Goal: Browse casually

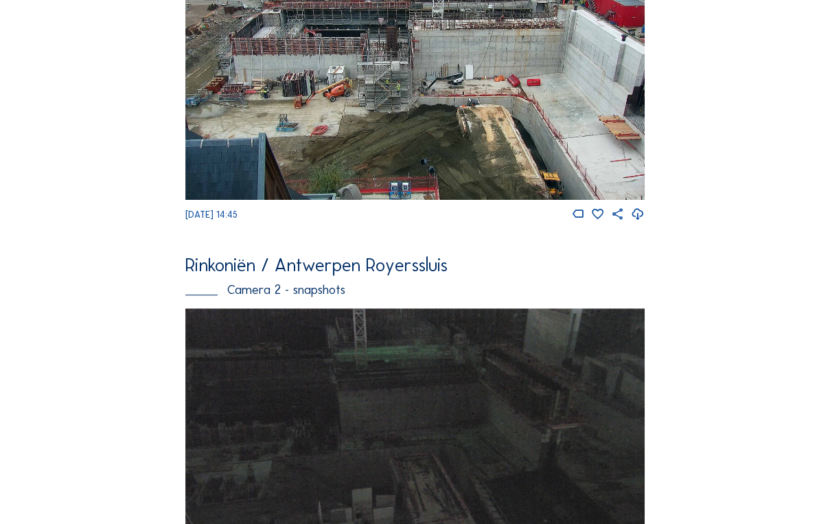
scroll to position [220, 0]
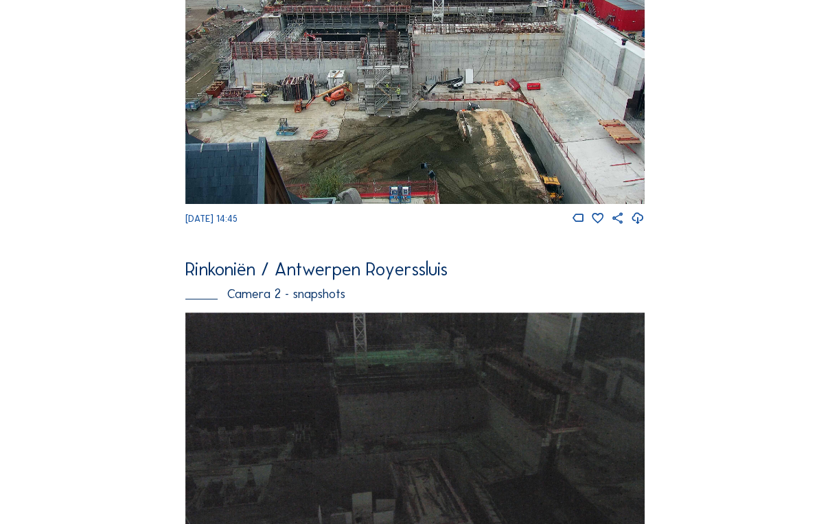
click at [493, 191] on img at bounding box center [414, 69] width 459 height 269
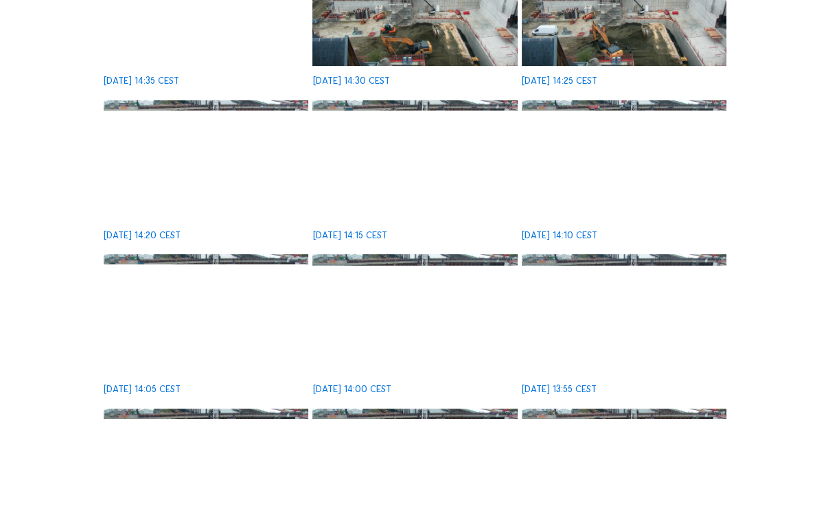
scroll to position [384, 0]
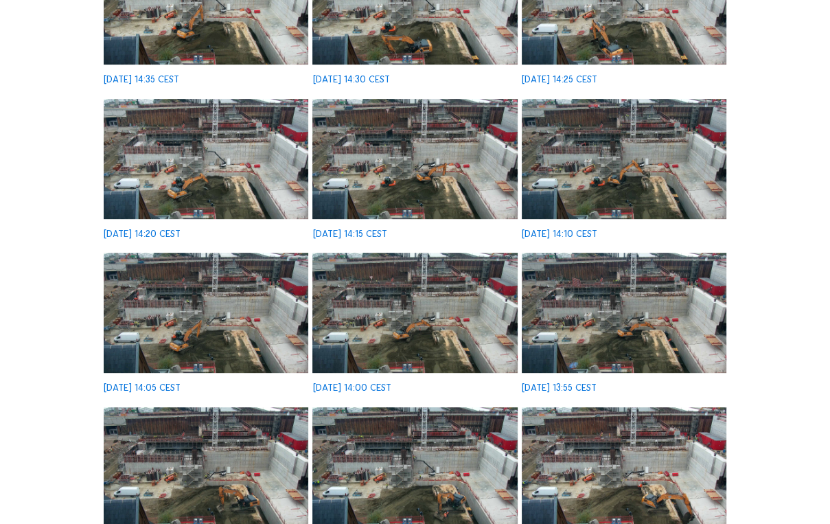
click at [450, 364] on img at bounding box center [414, 313] width 205 height 120
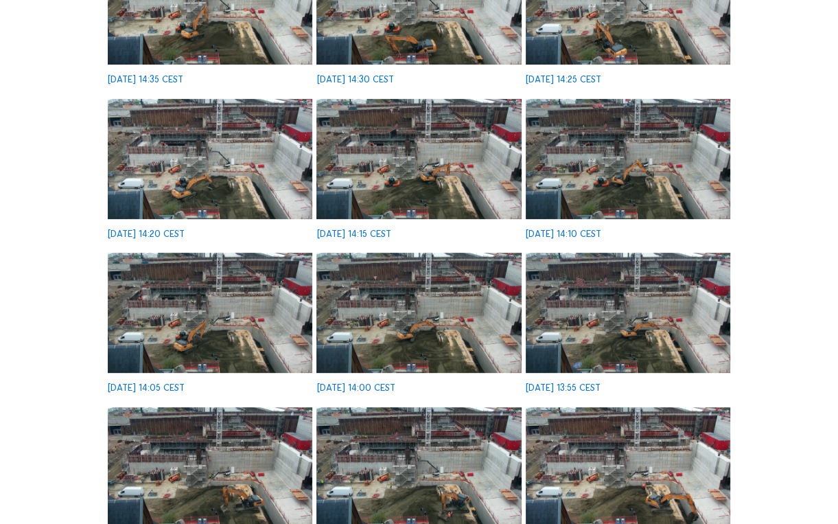
scroll to position [386, 0]
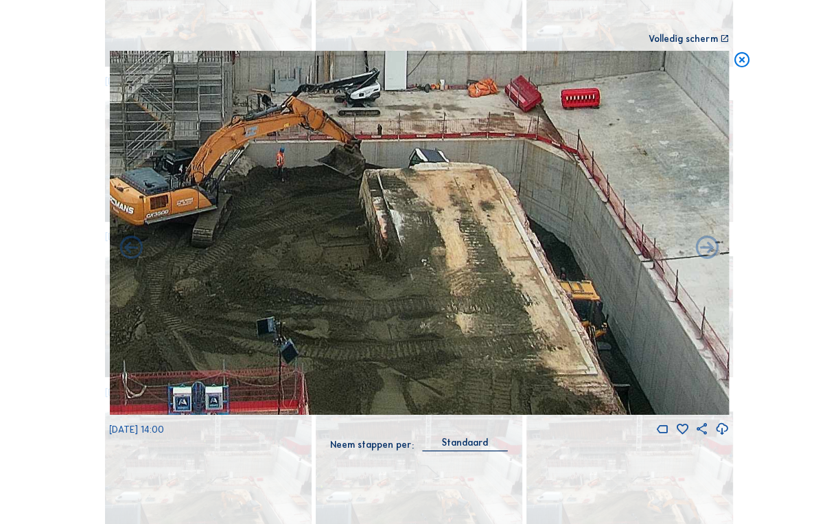
drag, startPoint x: 565, startPoint y: 304, endPoint x: 590, endPoint y: 199, distance: 108.0
click at [586, 192] on img at bounding box center [419, 233] width 620 height 364
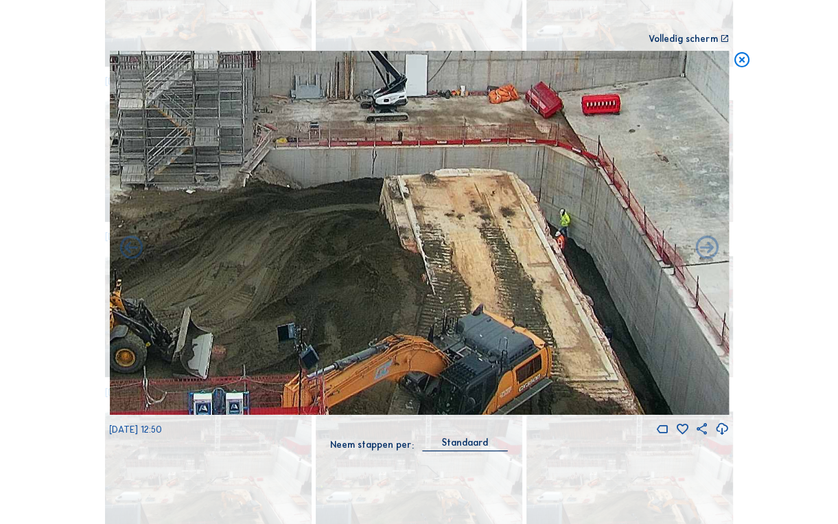
click at [733, 63] on icon at bounding box center [742, 60] width 19 height 19
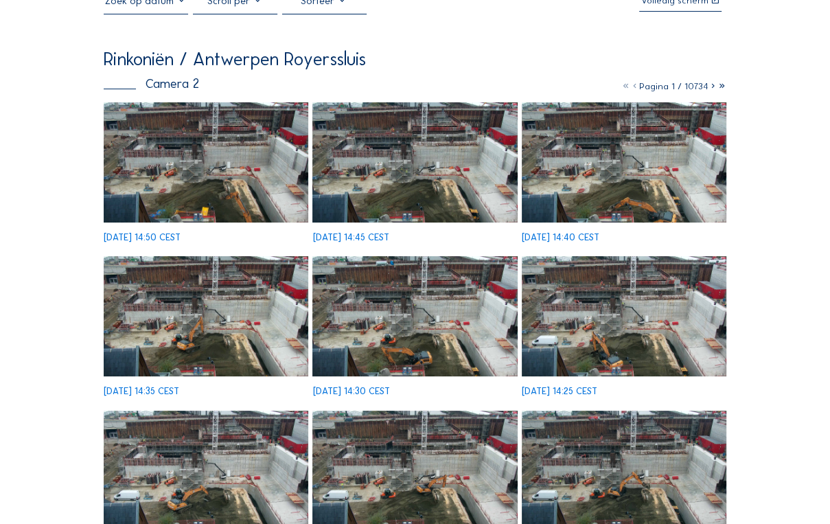
scroll to position [55, 0]
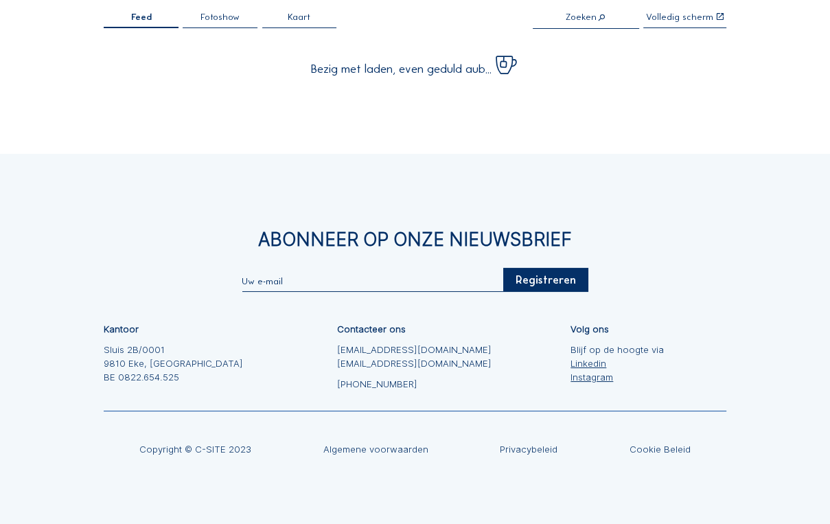
scroll to position [91, 0]
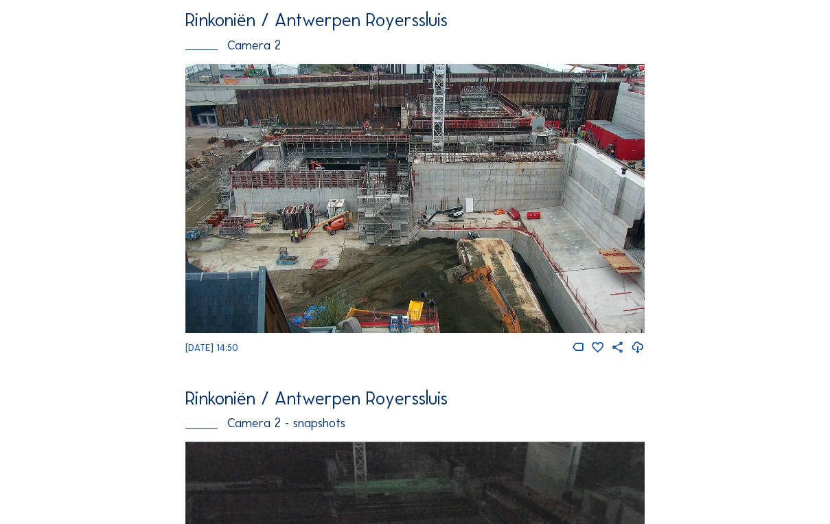
click at [523, 279] on img at bounding box center [414, 198] width 459 height 269
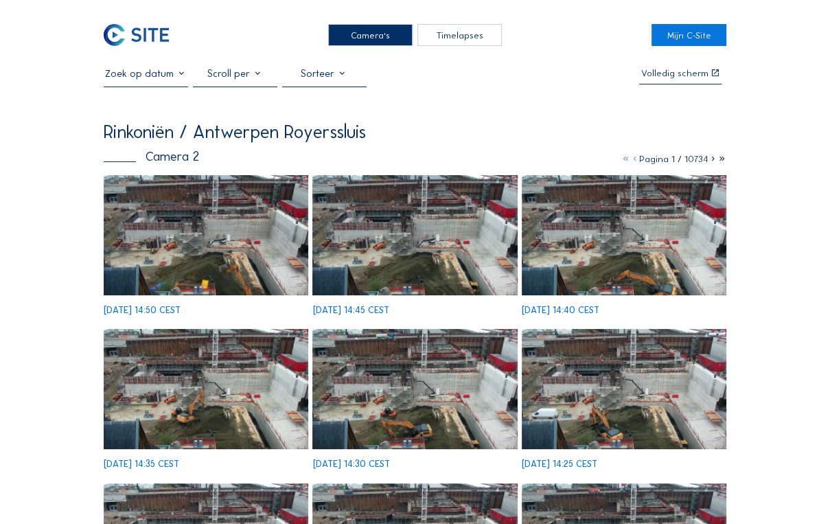
click at [419, 237] on img at bounding box center [414, 235] width 205 height 120
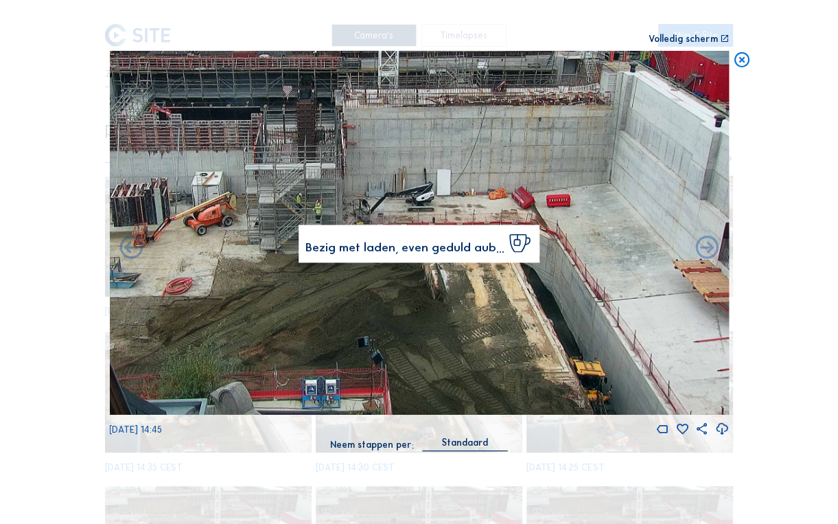
drag, startPoint x: 578, startPoint y: 297, endPoint x: 513, endPoint y: 161, distance: 151.3
click at [513, 162] on img at bounding box center [419, 233] width 620 height 364
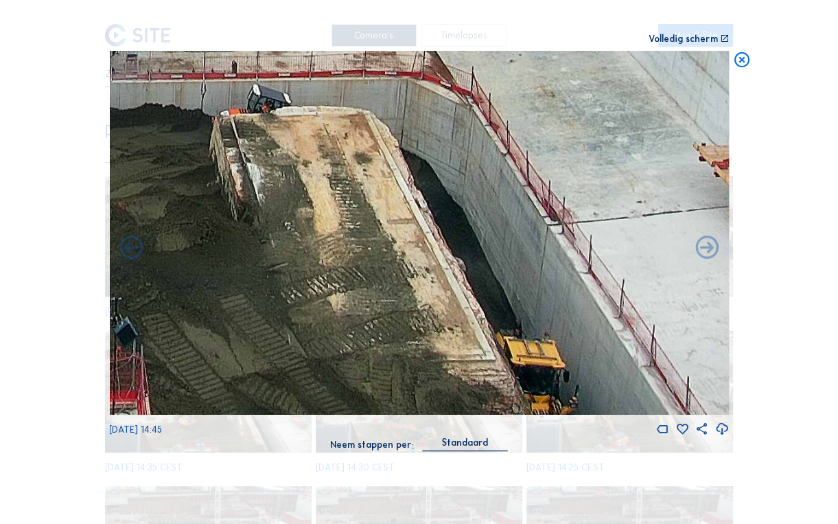
drag, startPoint x: 549, startPoint y: 340, endPoint x: 349, endPoint y: 52, distance: 350.7
click at [357, 60] on img at bounding box center [419, 233] width 620 height 364
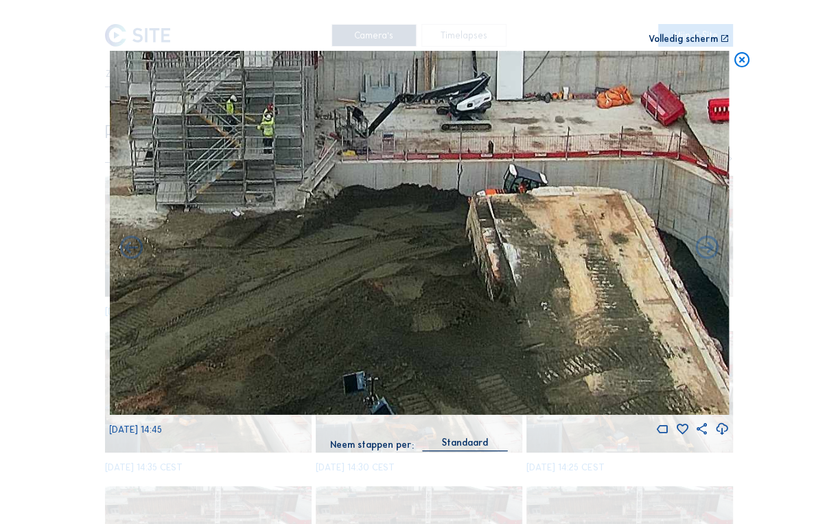
drag, startPoint x: 421, startPoint y: 132, endPoint x: 821, endPoint y: 161, distance: 401.1
click at [821, 161] on div "Scroll om door de tijd te reizen | Druk op de 'Alt'-knop + scroll om te Zoomen …" at bounding box center [419, 262] width 838 height 524
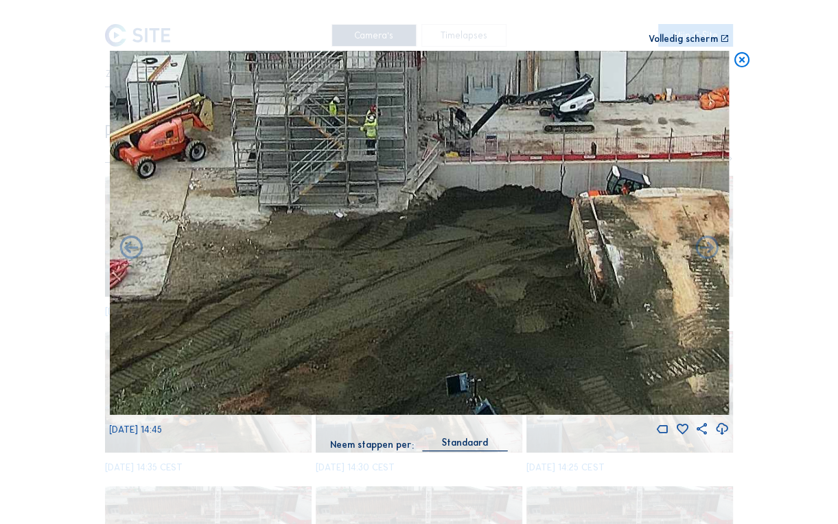
drag, startPoint x: 550, startPoint y: 169, endPoint x: 781, endPoint y: 176, distance: 230.7
click at [796, 176] on div "Scroll om door de tijd te reizen | Druk op de 'Alt'-knop + scroll om te Zoomen …" at bounding box center [419, 262] width 838 height 524
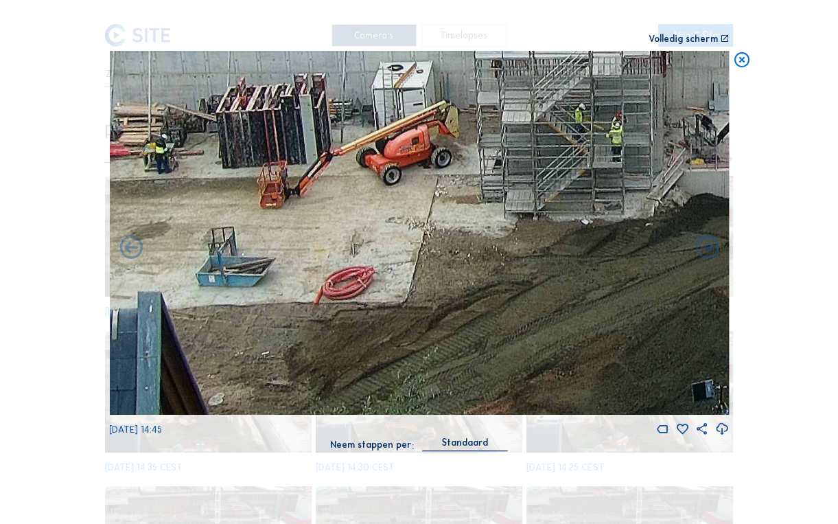
drag, startPoint x: 478, startPoint y: 205, endPoint x: 668, endPoint y: 182, distance: 190.8
click at [672, 183] on img at bounding box center [419, 233] width 620 height 364
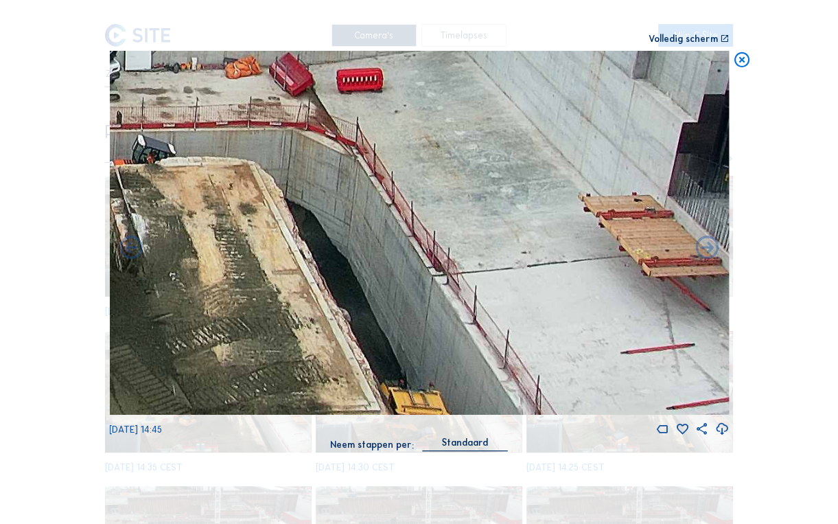
drag, startPoint x: 582, startPoint y: 192, endPoint x: 51, endPoint y: 159, distance: 532.2
click at [51, 159] on div "Scroll om door de tijd te reizen | Druk op de 'Alt'-knop + scroll om te Zoomen …" at bounding box center [419, 262] width 838 height 524
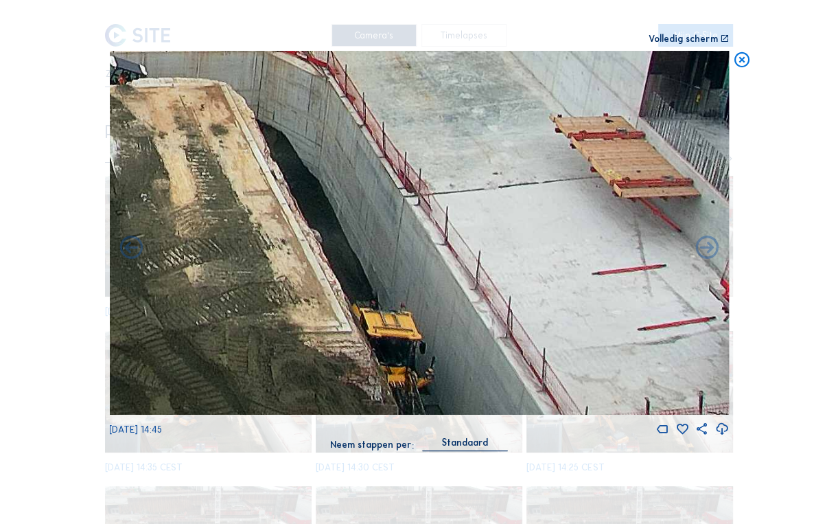
drag, startPoint x: 354, startPoint y: 285, endPoint x: 343, endPoint y: 163, distance: 122.7
click at [343, 163] on img at bounding box center [419, 233] width 620 height 364
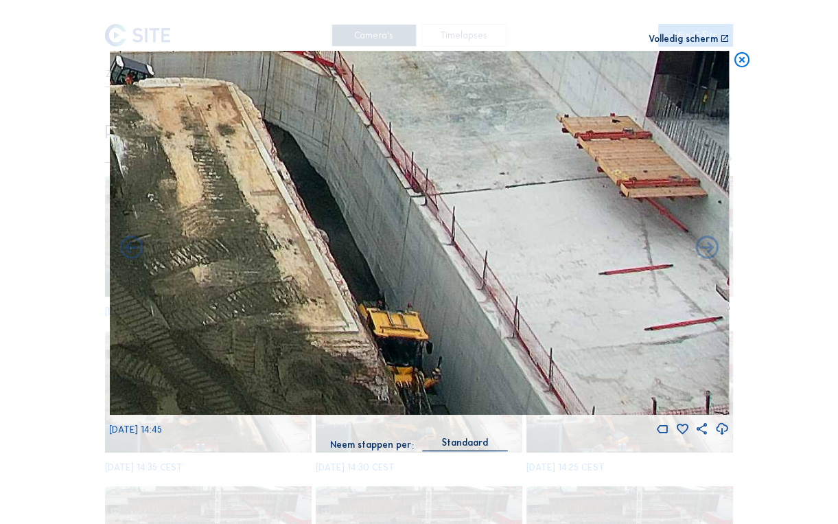
drag, startPoint x: 350, startPoint y: 272, endPoint x: 651, endPoint y: 250, distance: 302.0
click at [806, 250] on div "Scroll om door de tijd te reizen | Druk op de 'Alt'-knop + scroll om te Zoomen …" at bounding box center [419, 262] width 838 height 524
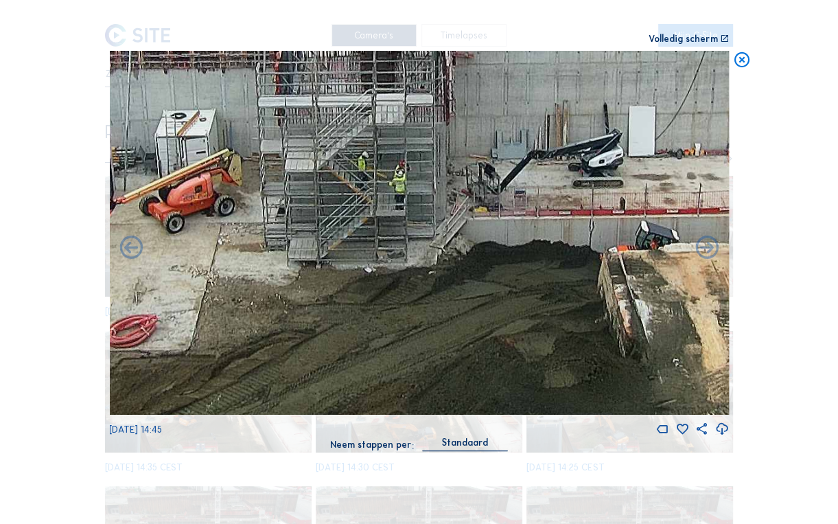
drag, startPoint x: 291, startPoint y: 191, endPoint x: 360, endPoint y: 349, distance: 172.1
click at [360, 349] on img at bounding box center [419, 233] width 620 height 364
click at [738, 60] on icon at bounding box center [742, 60] width 19 height 19
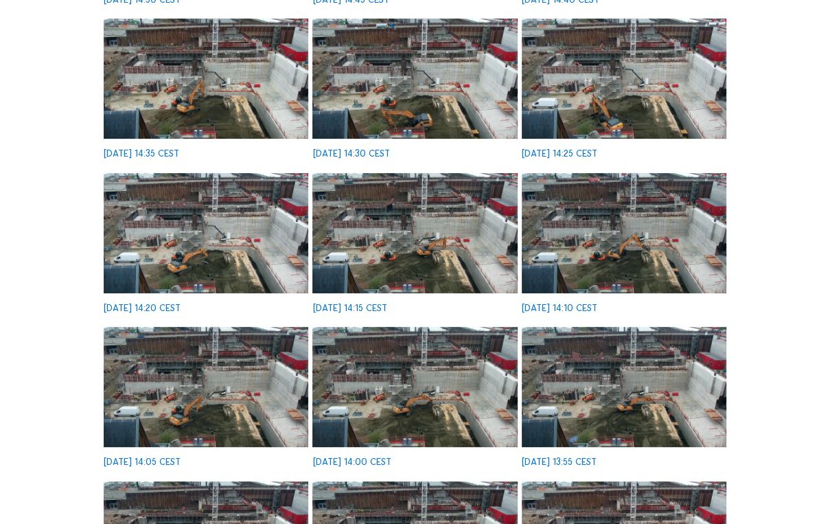
scroll to position [329, 0]
